Goal: Task Accomplishment & Management: Manage account settings

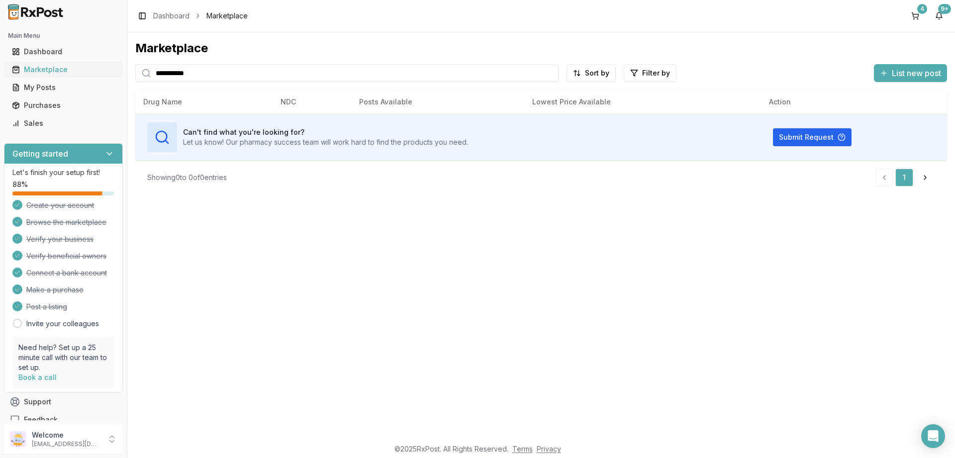
click at [41, 68] on div "Marketplace" at bounding box center [63, 70] width 103 height 10
click at [41, 108] on div "Purchases" at bounding box center [63, 105] width 103 height 10
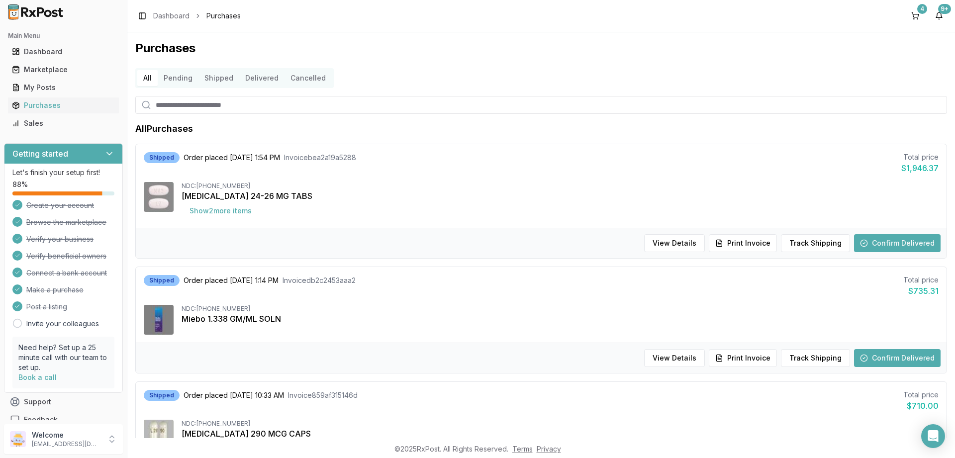
click at [179, 79] on button "Pending" at bounding box center [178, 78] width 41 height 16
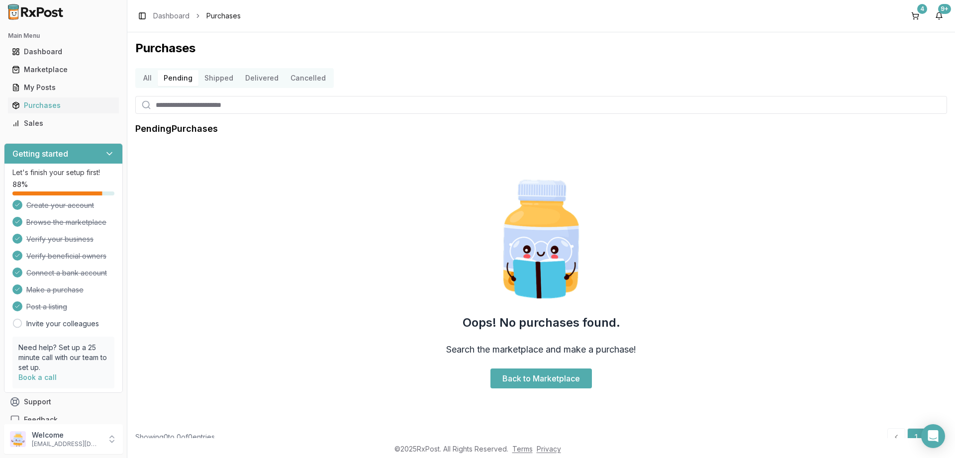
click at [299, 81] on button "Cancelled" at bounding box center [307, 78] width 47 height 16
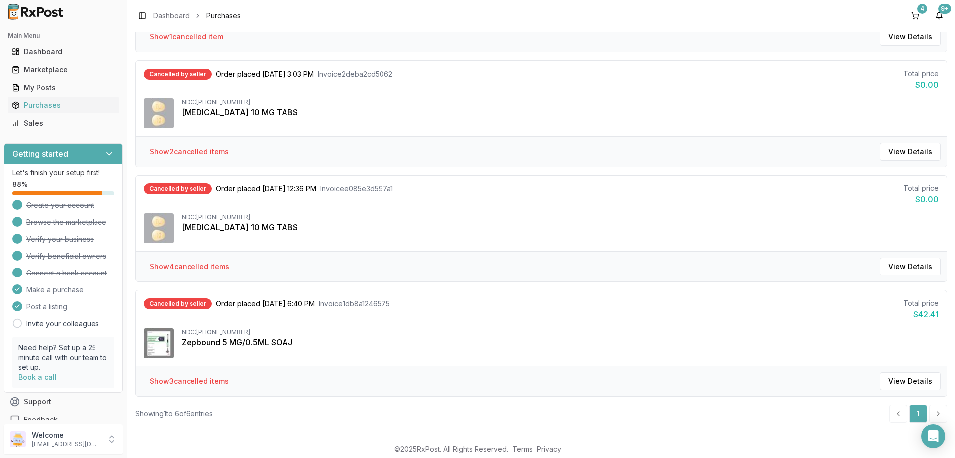
scroll to position [437, 0]
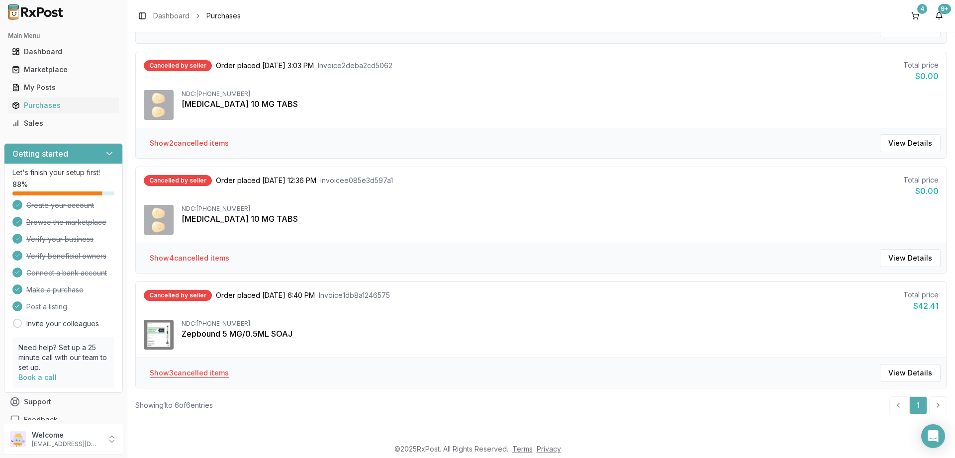
click at [172, 371] on button "Show 3 cancelled item s" at bounding box center [189, 373] width 95 height 18
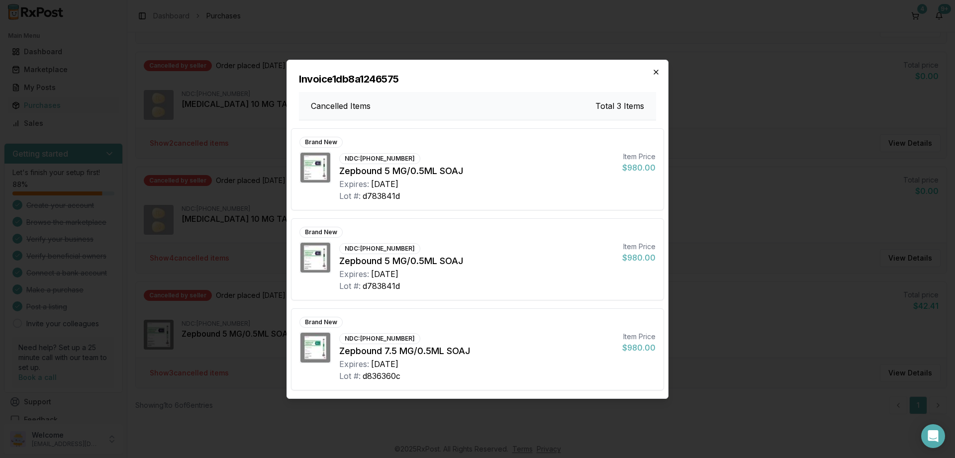
click at [656, 71] on icon "button" at bounding box center [656, 72] width 8 height 8
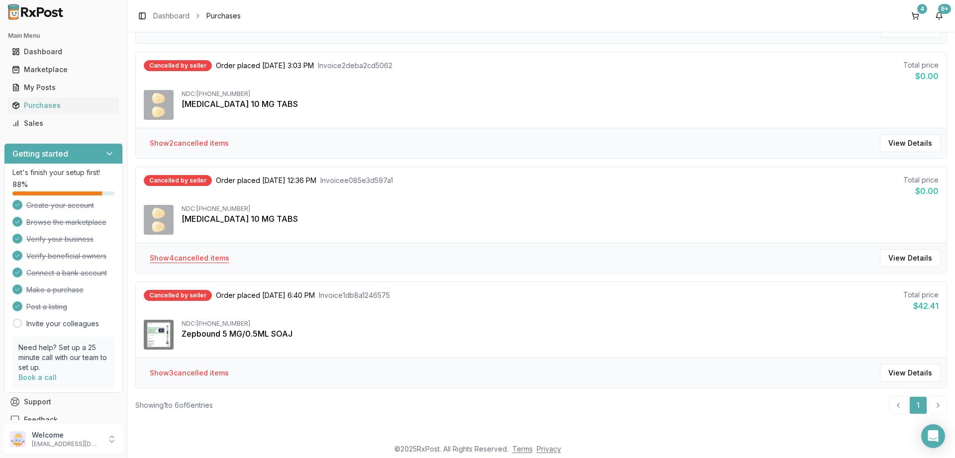
click at [203, 261] on button "Show 4 cancelled item s" at bounding box center [189, 258] width 95 height 18
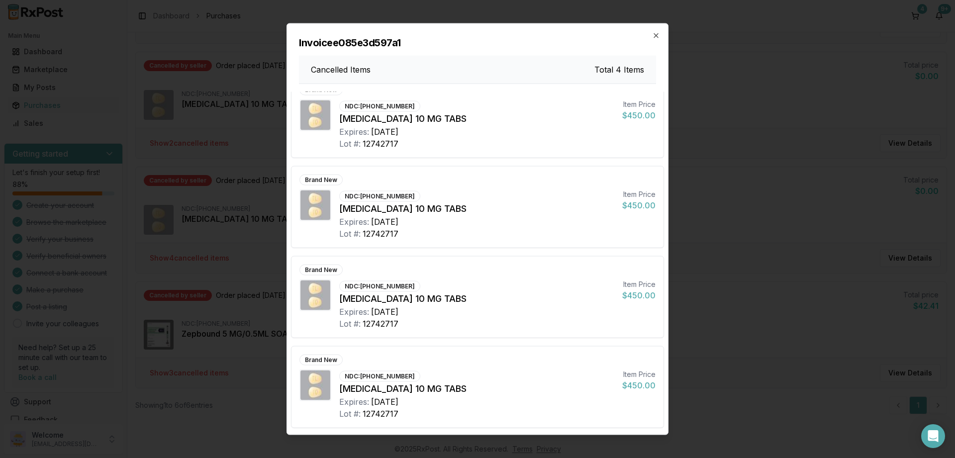
scroll to position [0, 0]
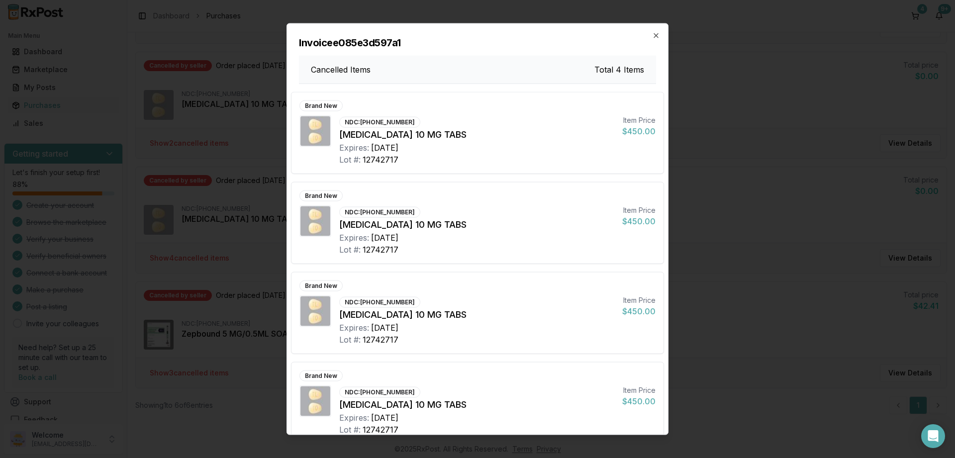
click at [649, 36] on h2 "Invoice e085e3d597a1" at bounding box center [477, 42] width 357 height 14
click at [658, 36] on icon "button" at bounding box center [656, 35] width 8 height 8
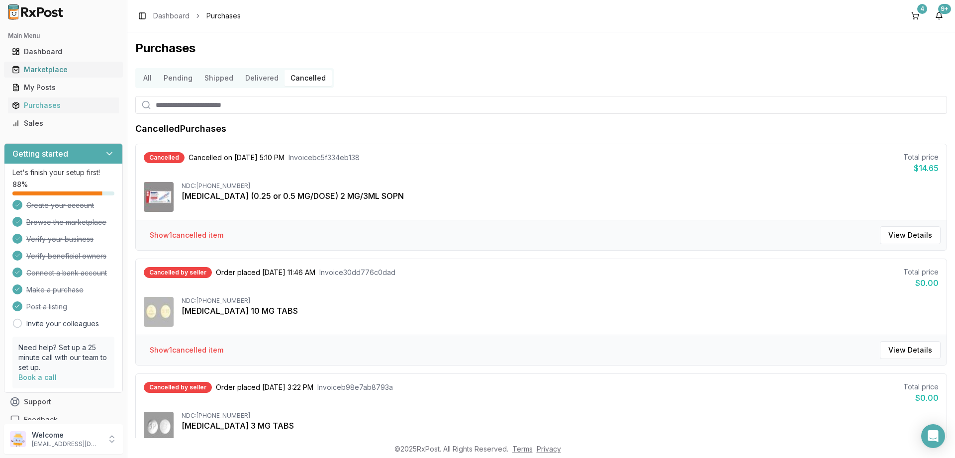
click at [52, 72] on div "Marketplace" at bounding box center [63, 70] width 103 height 10
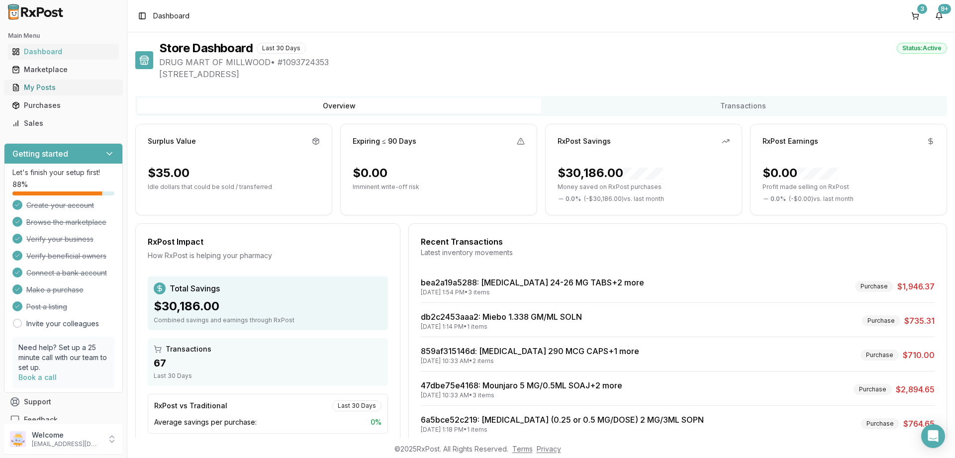
click at [47, 90] on div "My Posts" at bounding box center [63, 88] width 103 height 10
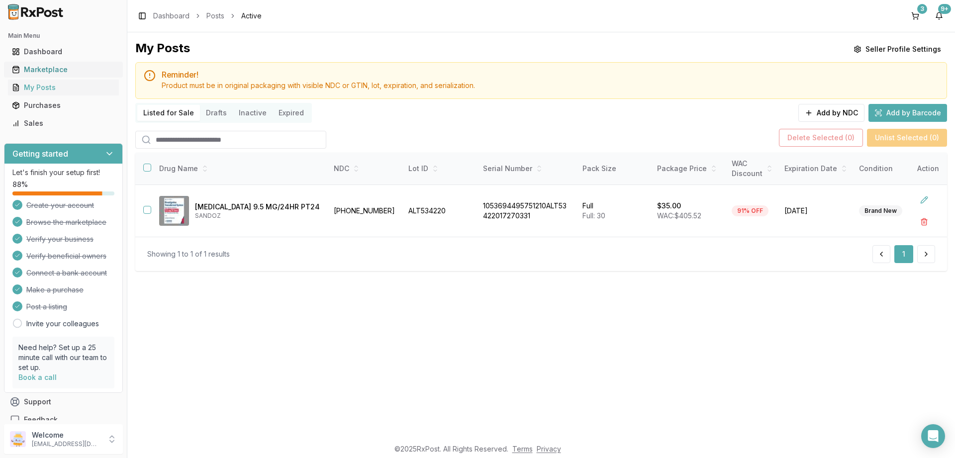
click at [52, 65] on div "Marketplace" at bounding box center [63, 70] width 103 height 10
